Goal: Check status

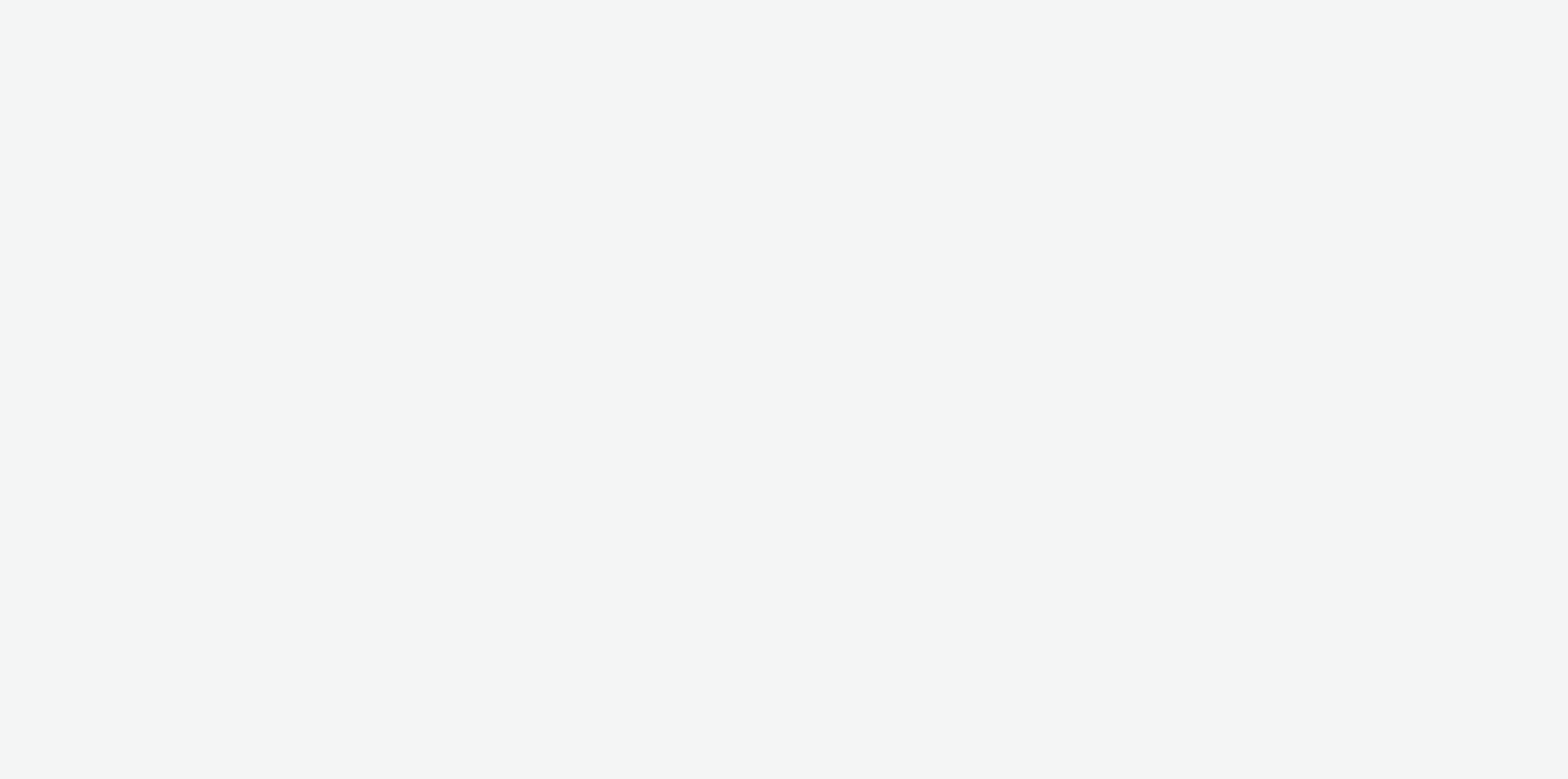
select select "11a7df10-284f-415c-b52a-427acf4c31ae"
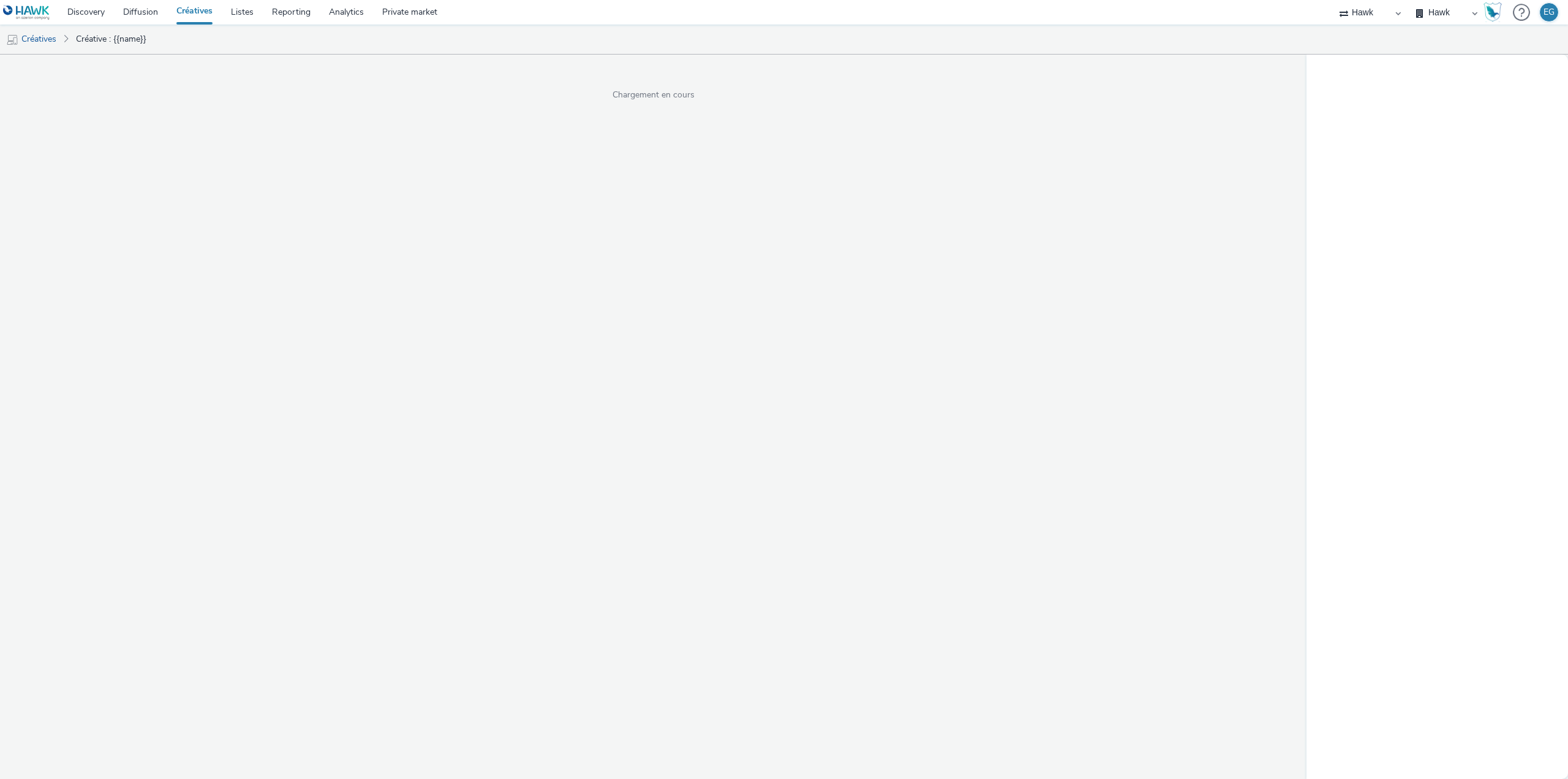
select select "11a7df10-284f-415c-b52a-427acf4c31ae"
